Goal: Use online tool/utility: Utilize a website feature to perform a specific function

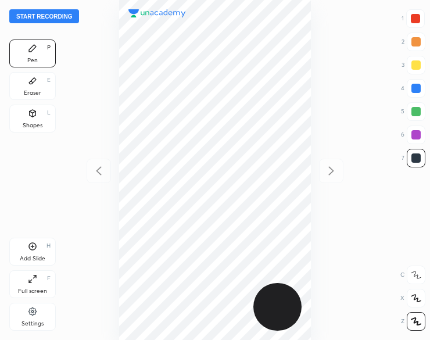
scroll to position [340, 244]
click at [63, 18] on button "Start recording" at bounding box center [44, 16] width 70 height 14
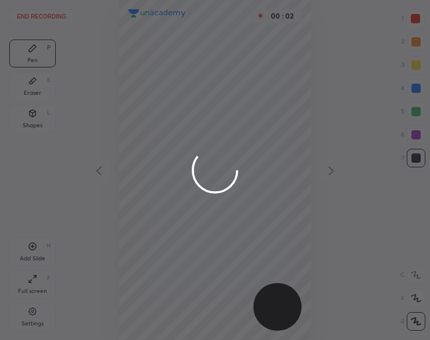
click at [135, 28] on div at bounding box center [215, 170] width 430 height 340
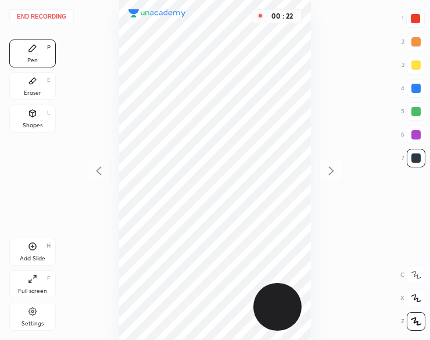
click at [43, 121] on div "Shapes L" at bounding box center [32, 119] width 46 height 28
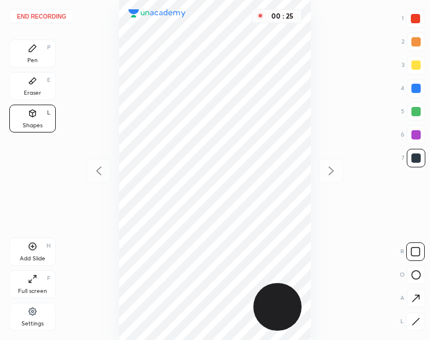
click at [21, 48] on div "Pen P" at bounding box center [32, 53] width 46 height 28
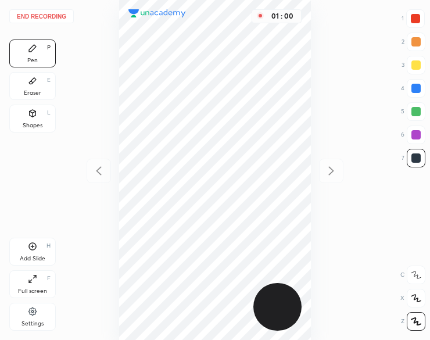
click at [33, 124] on div "Shapes" at bounding box center [33, 126] width 20 height 6
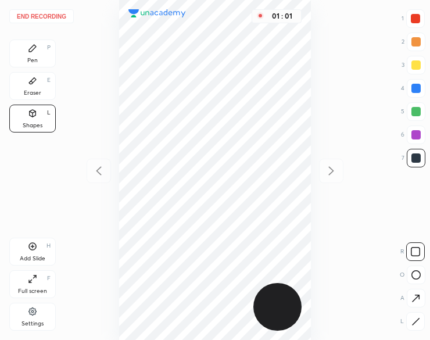
click at [415, 322] on icon at bounding box center [415, 321] width 9 height 9
click at [29, 49] on icon at bounding box center [32, 48] width 7 height 7
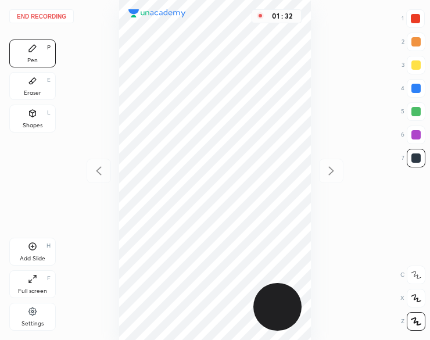
click at [411, 17] on div at bounding box center [415, 18] width 9 height 9
click at [39, 250] on div "Add Slide H" at bounding box center [32, 252] width 46 height 28
click at [99, 166] on icon at bounding box center [99, 171] width 14 height 14
click at [331, 175] on icon at bounding box center [331, 171] width 14 height 14
click at [100, 172] on icon at bounding box center [99, 171] width 14 height 14
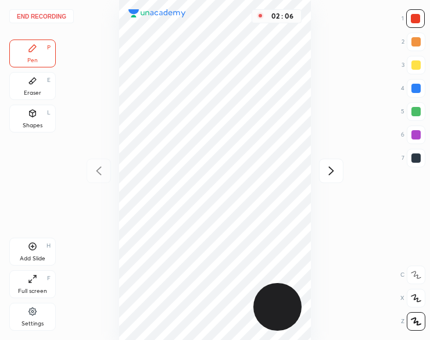
click at [324, 172] on icon at bounding box center [331, 171] width 14 height 14
click at [99, 172] on icon at bounding box center [98, 170] width 5 height 9
click at [327, 174] on icon at bounding box center [331, 171] width 14 height 14
click at [38, 120] on div "Shapes L" at bounding box center [32, 119] width 46 height 28
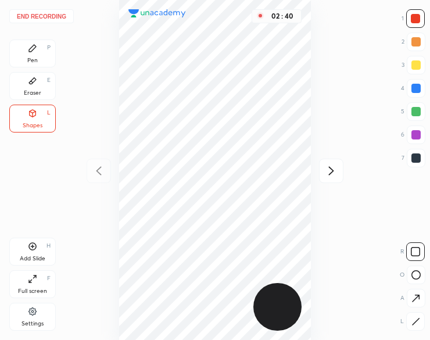
click at [406, 322] on div at bounding box center [415, 321] width 19 height 19
click at [415, 112] on div at bounding box center [415, 111] width 9 height 9
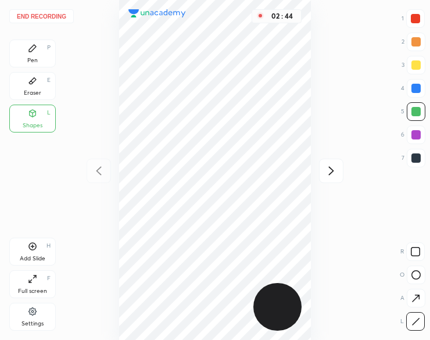
click at [34, 55] on div "Pen P" at bounding box center [32, 53] width 46 height 28
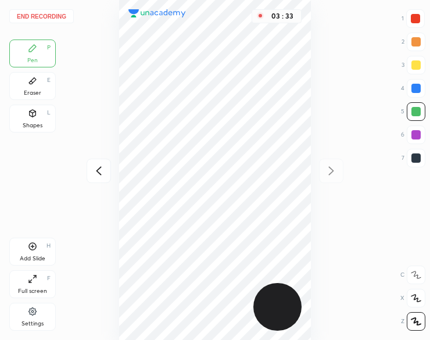
click at [25, 249] on div "Add Slide H" at bounding box center [32, 252] width 46 height 28
click at [48, 21] on button "End recording" at bounding box center [41, 16] width 64 height 14
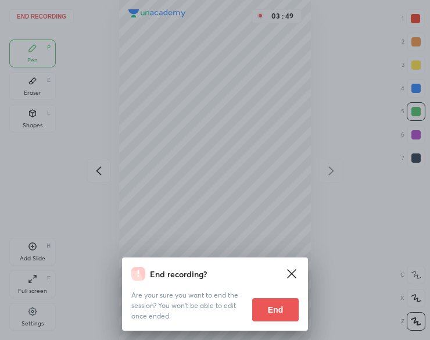
click at [279, 301] on button "End" at bounding box center [275, 309] width 46 height 23
